Goal: Find specific page/section

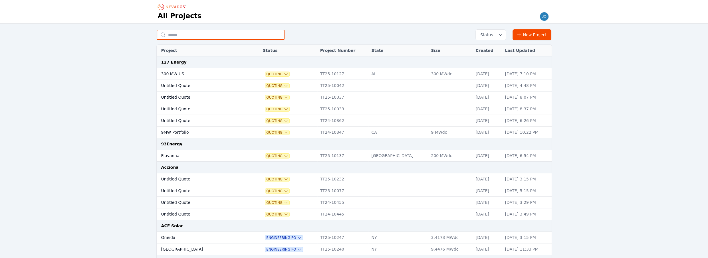
click at [189, 35] on input "text" at bounding box center [221, 35] width 128 height 10
click at [181, 35] on input "text" at bounding box center [221, 35] width 128 height 10
type input "***"
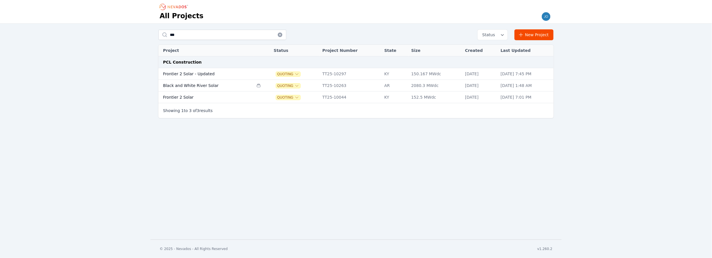
click at [200, 86] on td "Black and White River Solar" at bounding box center [205, 86] width 95 height 12
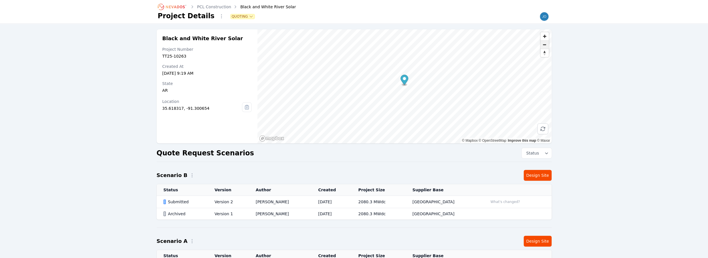
click at [545, 45] on span "Zoom out" at bounding box center [545, 45] width 8 height 8
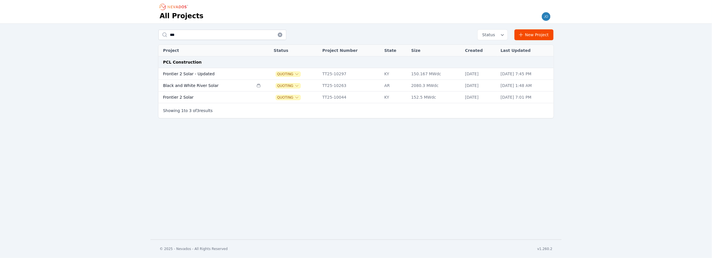
click at [214, 84] on td "Black and White River Solar" at bounding box center [205, 86] width 95 height 12
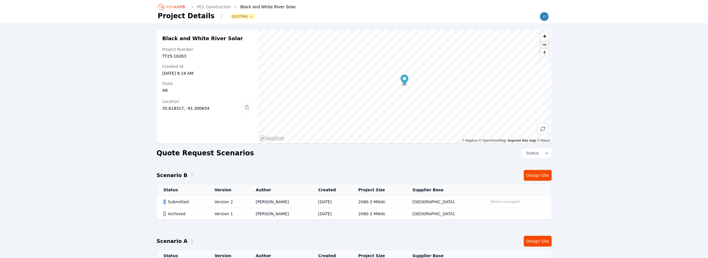
click at [546, 45] on span "Zoom out" at bounding box center [545, 45] width 8 height 8
click at [214, 6] on link "PCL Construction" at bounding box center [214, 7] width 34 height 6
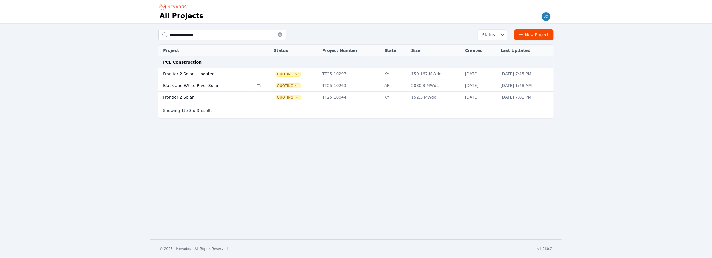
click at [197, 86] on td "Black and White River Solar" at bounding box center [205, 86] width 95 height 12
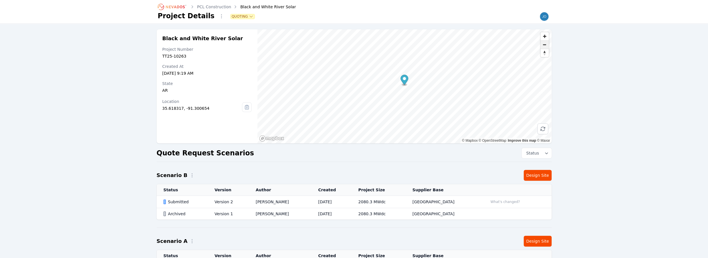
click at [545, 47] on span "Zoom out" at bounding box center [545, 45] width 8 height 8
click at [545, 45] on span "Zoom out" at bounding box center [545, 45] width 8 height 8
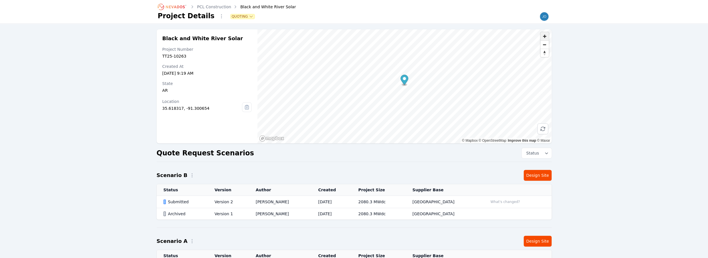
click at [546, 37] on span "Zoom in" at bounding box center [545, 36] width 8 height 8
click at [547, 34] on span "Zoom in" at bounding box center [545, 36] width 8 height 8
